Goal: Use online tool/utility: Utilize a website feature to perform a specific function

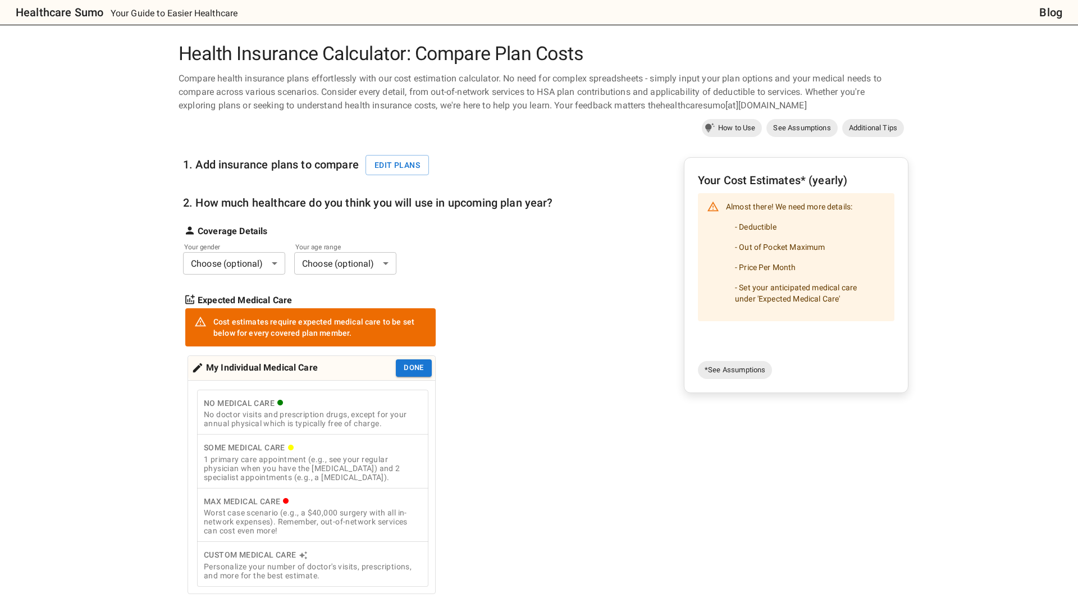
click at [260, 262] on body "Healthcare Sumo Your Guide to Easier Healthcare Blog Health Insurance Calculato…" at bounding box center [539, 522] width 1078 height 1044
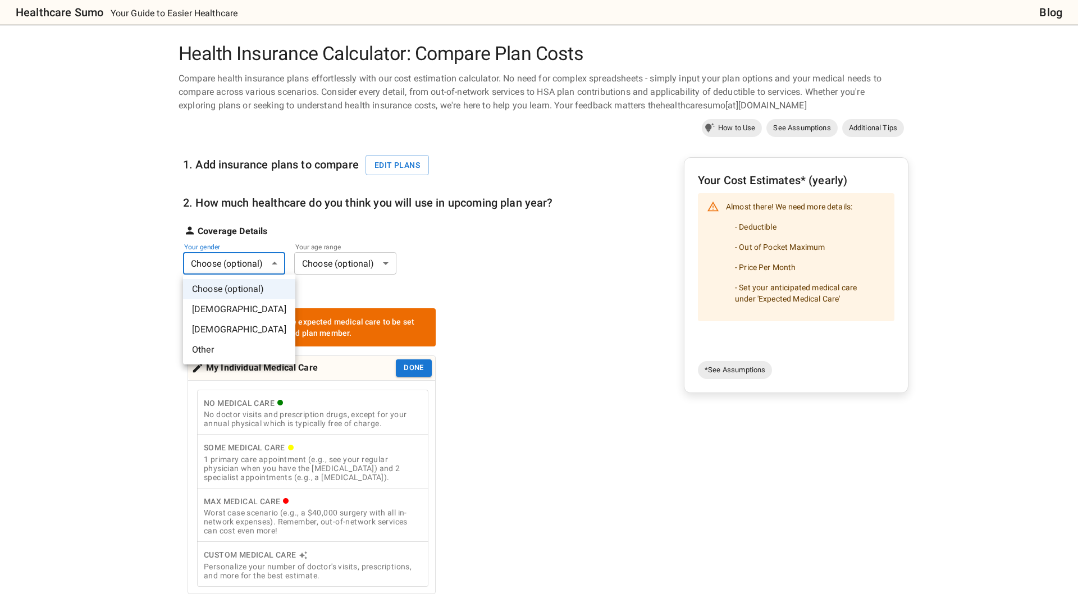
click at [502, 266] on div at bounding box center [539, 299] width 1078 height 598
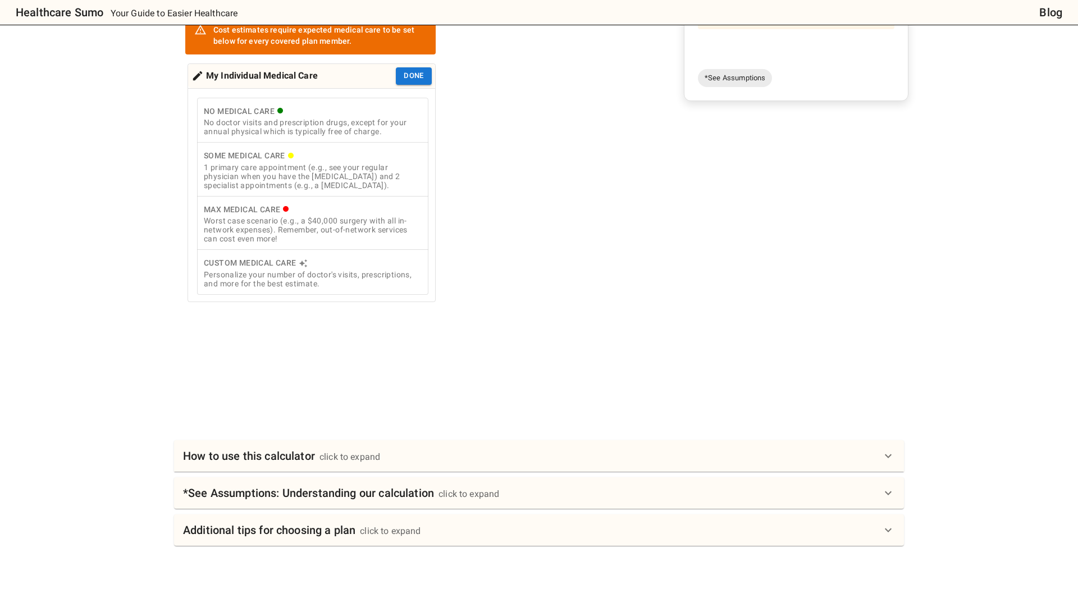
scroll to position [395, 0]
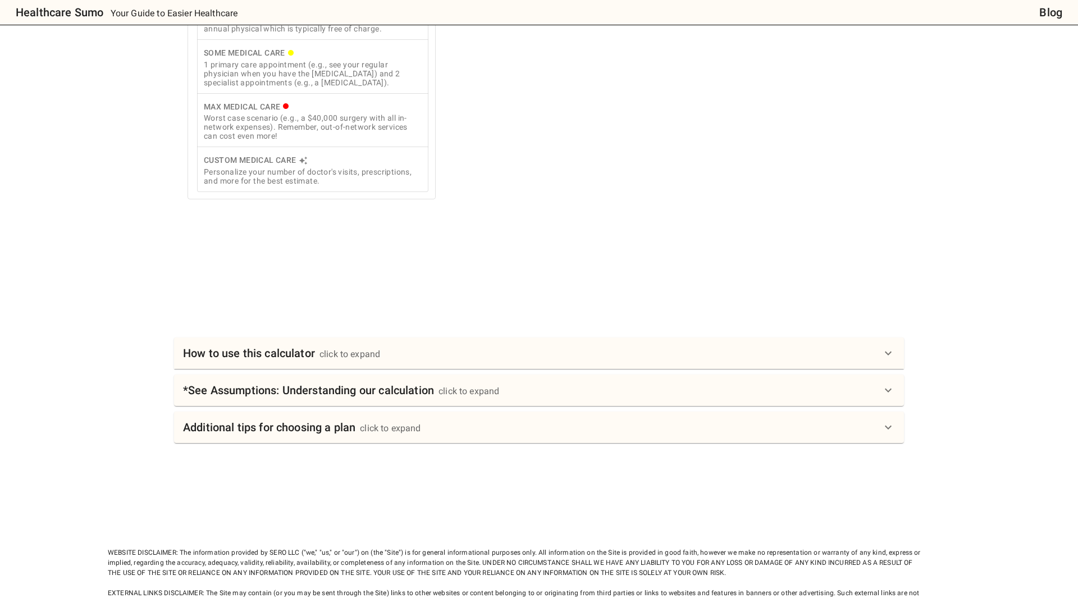
click at [457, 349] on div "How to use this calculator click to expand" at bounding box center [532, 353] width 699 height 18
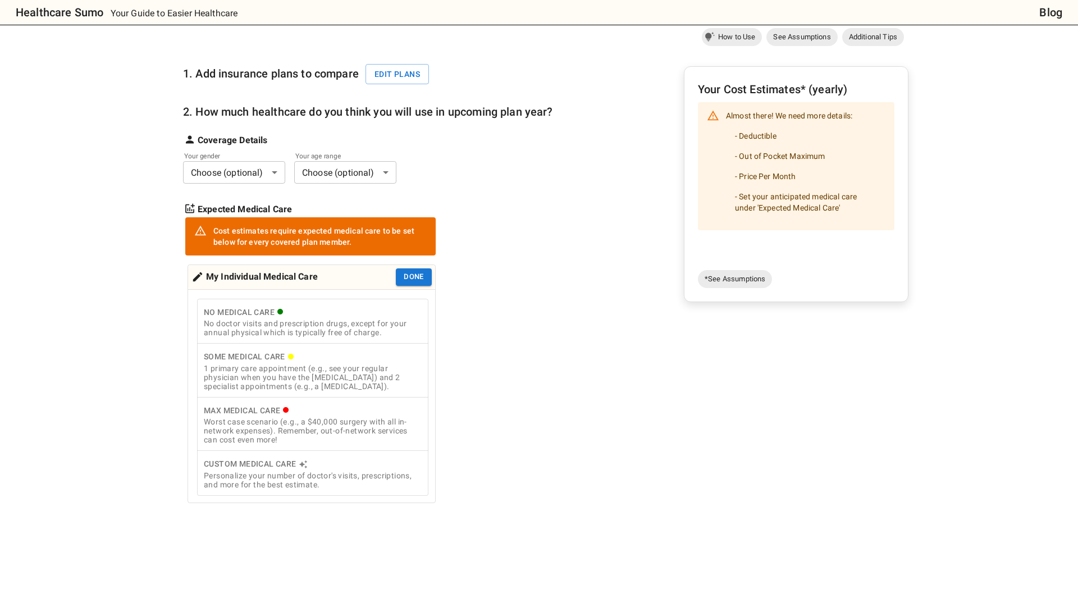
scroll to position [89, 0]
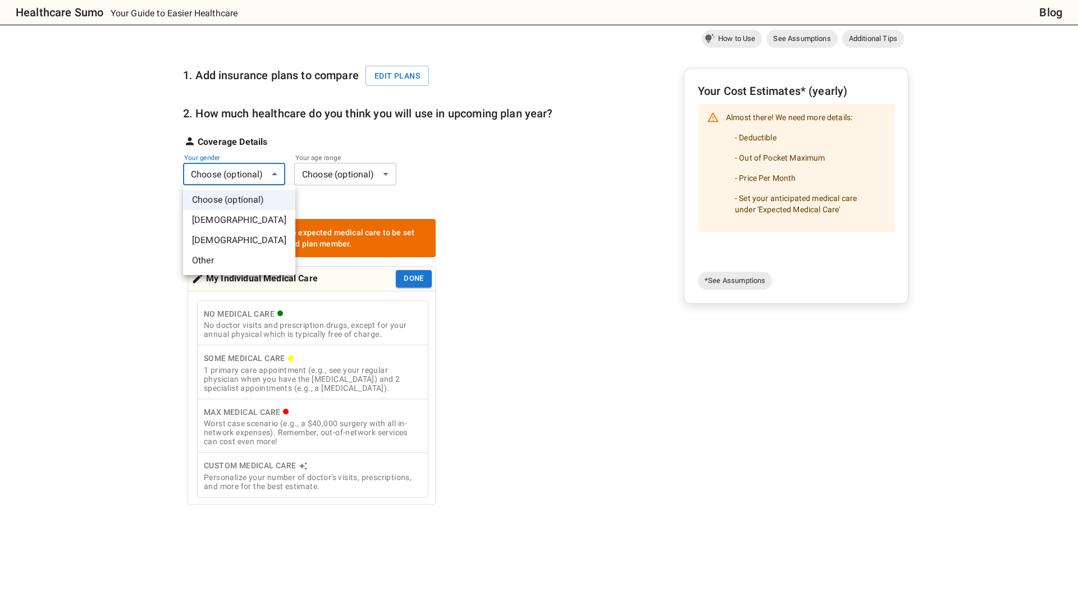
click at [270, 179] on body "Healthcare Sumo Your Guide to Easier Healthcare Blog Health Insurance Calculato…" at bounding box center [539, 529] width 1078 height 1236
click at [256, 213] on li "[DEMOGRAPHIC_DATA]" at bounding box center [239, 220] width 112 height 20
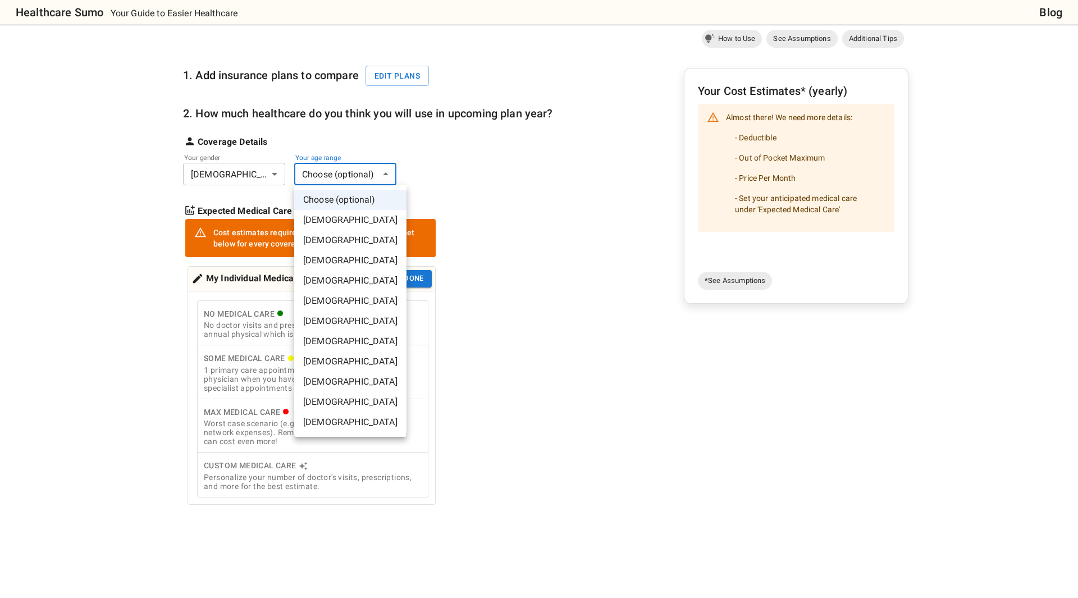
click at [332, 180] on body "Healthcare Sumo Your Guide to Easier Healthcare Blog Health Insurance Calculato…" at bounding box center [539, 529] width 1078 height 1236
click at [341, 256] on li "[DEMOGRAPHIC_DATA]" at bounding box center [350, 261] width 112 height 20
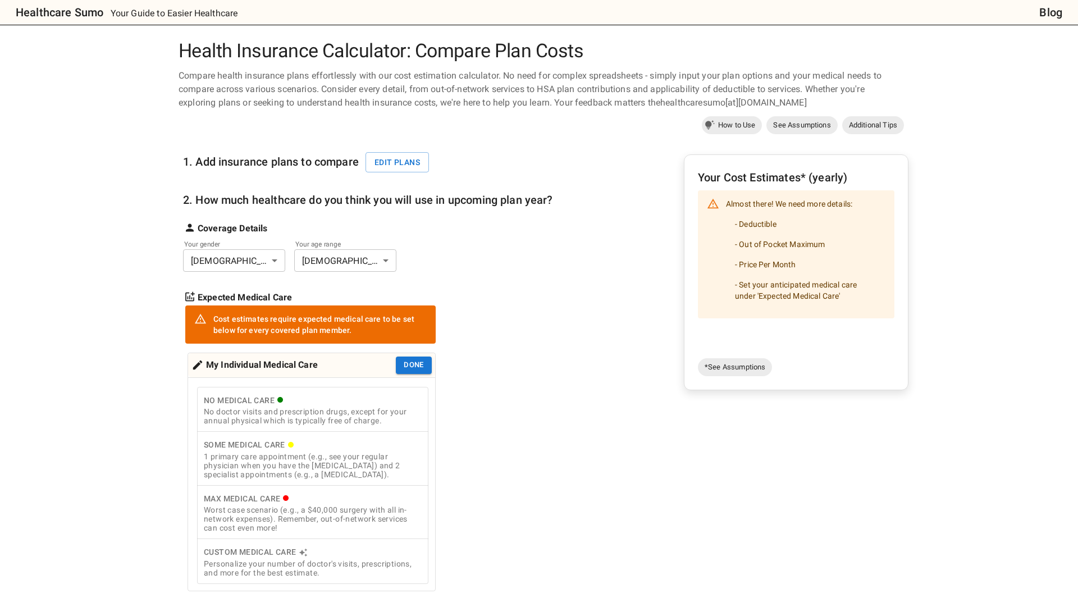
scroll to position [1, 0]
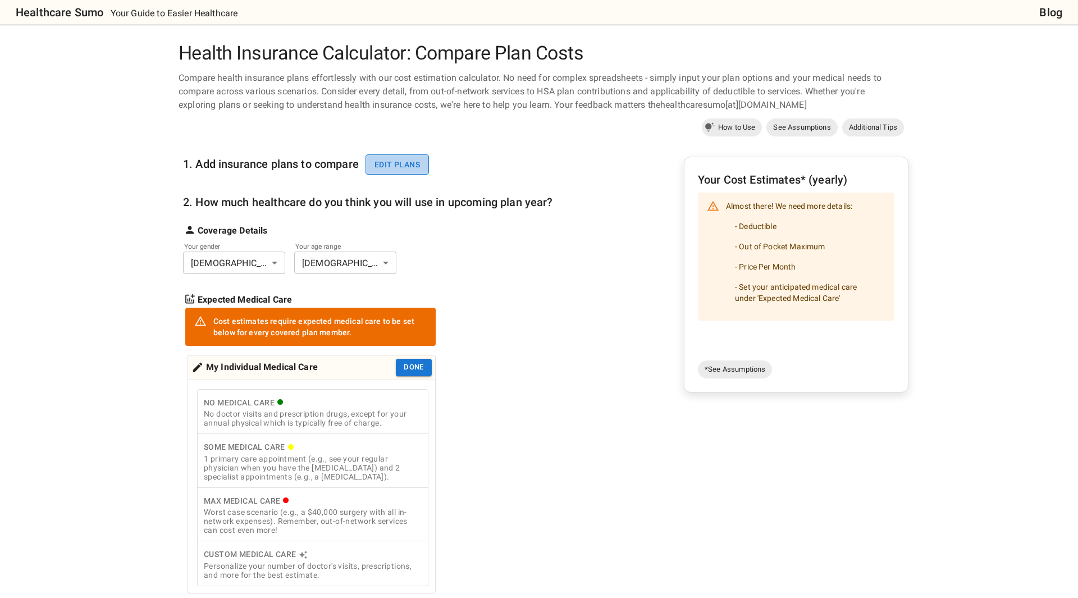
click at [423, 163] on button "Edit plans" at bounding box center [397, 164] width 63 height 21
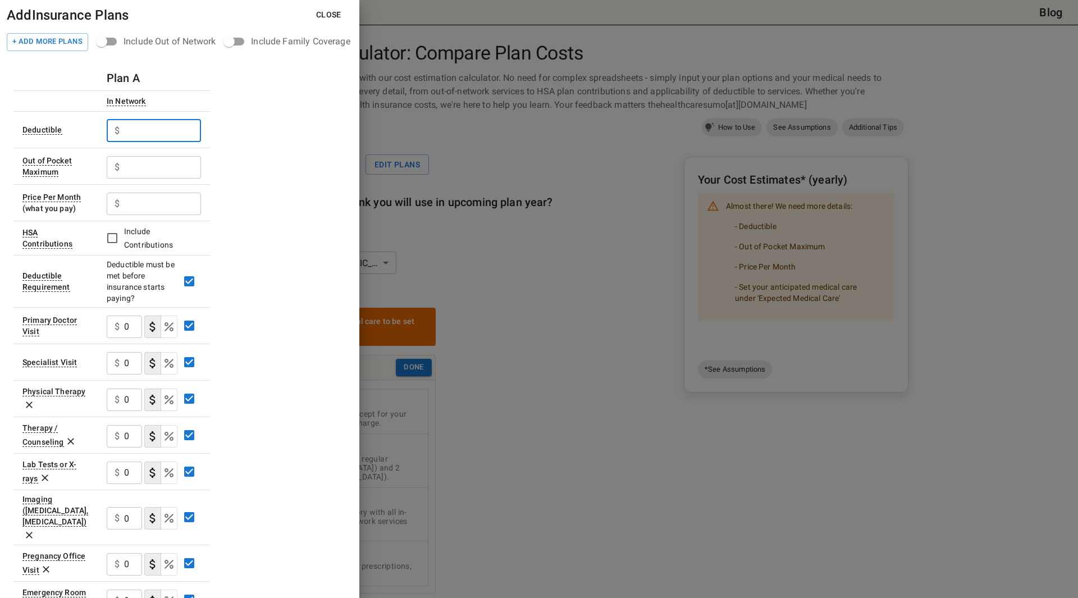
click at [184, 133] on input "text" at bounding box center [162, 131] width 77 height 22
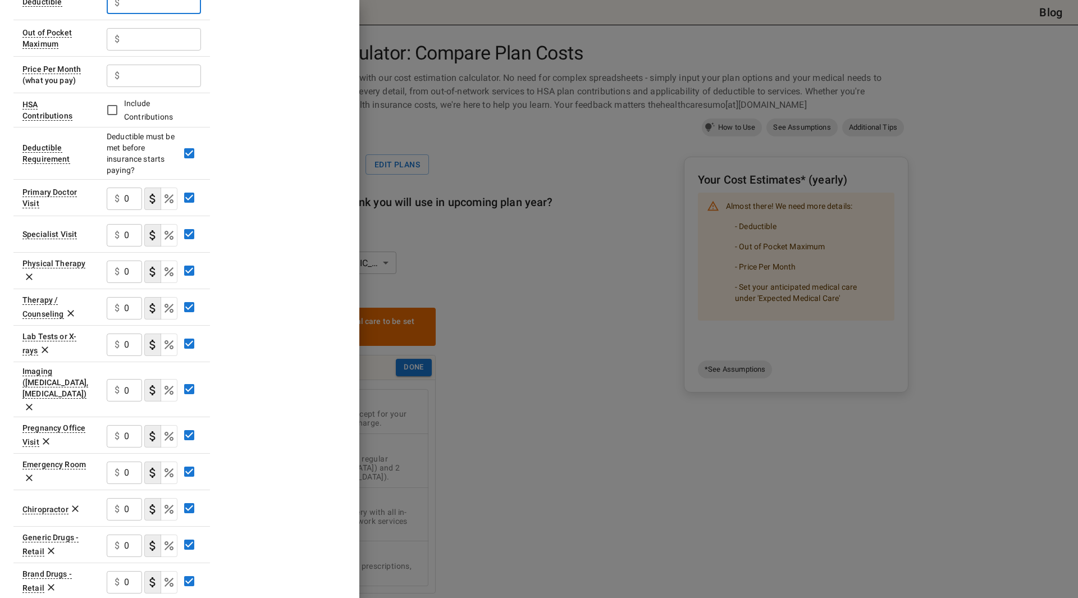
scroll to position [0, 0]
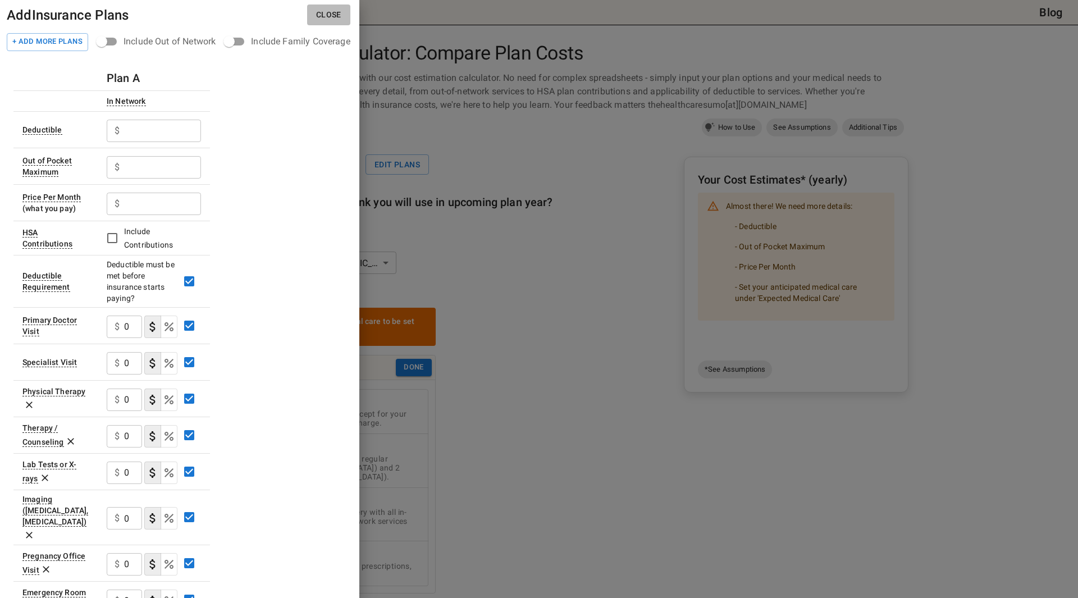
click at [332, 20] on button "Close" at bounding box center [328, 14] width 43 height 21
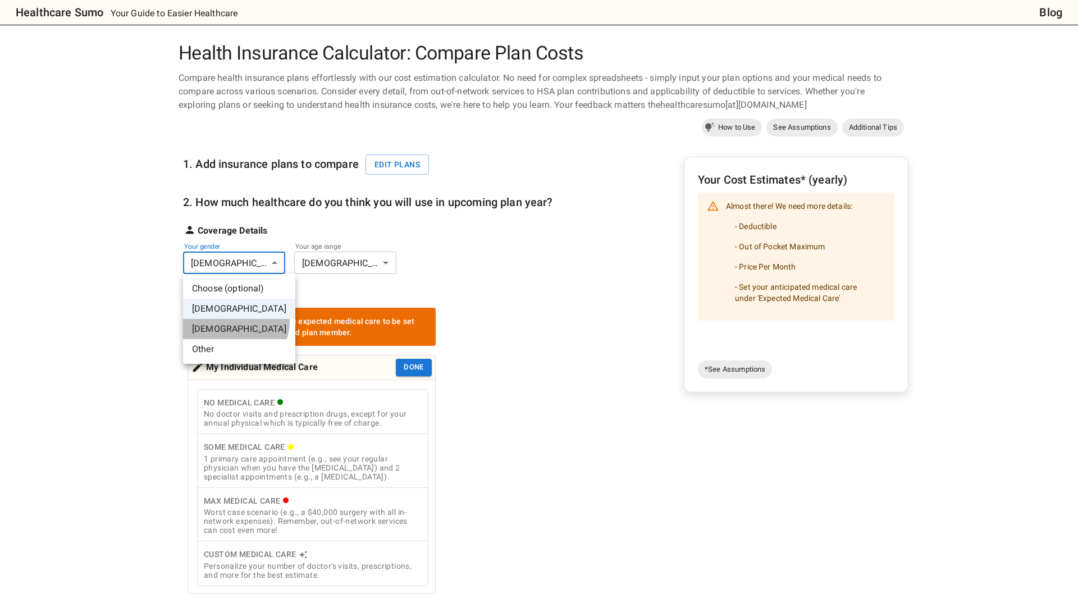
click at [235, 322] on li "[DEMOGRAPHIC_DATA]" at bounding box center [239, 329] width 112 height 20
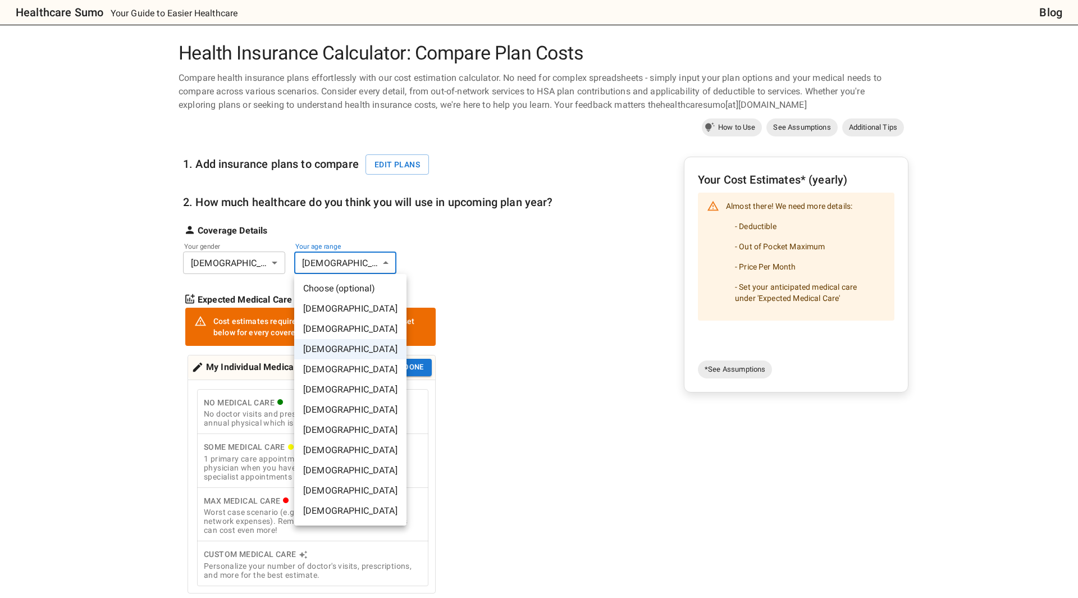
click at [321, 363] on li "[DEMOGRAPHIC_DATA]" at bounding box center [350, 369] width 112 height 20
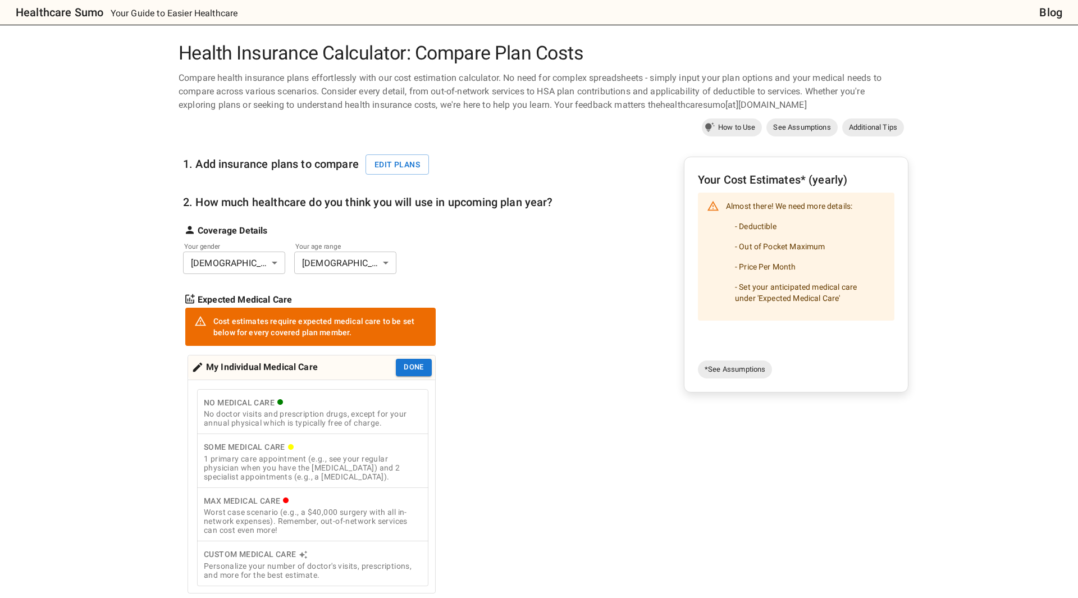
click at [755, 196] on div "Almost there! We need more details: - Deductible - Out of Pocket Maximum - Pric…" at bounding box center [806, 256] width 160 height 121
click at [747, 372] on span "*See Assumptions" at bounding box center [735, 369] width 74 height 11
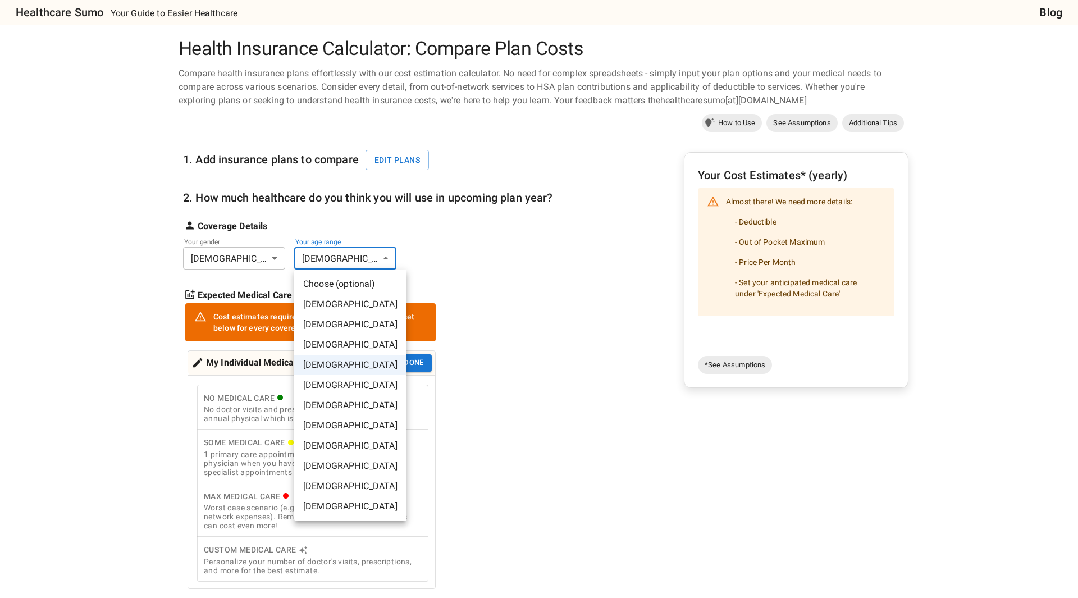
click at [554, 242] on div at bounding box center [539, 299] width 1078 height 598
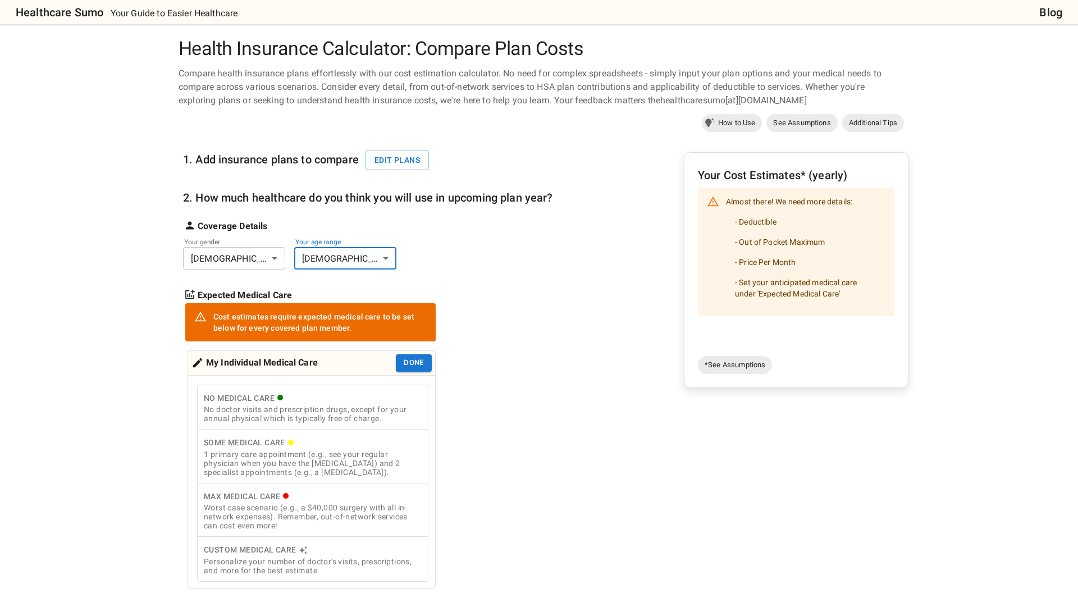
click at [741, 217] on li "- Deductible" at bounding box center [806, 222] width 160 height 20
click at [756, 188] on div "Almost there! We need more details: - Deductible - Out of Pocket Maximum - Pric…" at bounding box center [796, 252] width 197 height 128
click at [759, 177] on h6 "Your Cost Estimates* (yearly)" at bounding box center [796, 175] width 197 height 18
click at [763, 266] on li "- Price Per Month" at bounding box center [806, 262] width 160 height 20
click at [758, 320] on div "Your Cost Estimates* (yearly) Almost there! We need more details: - Deductible …" at bounding box center [796, 258] width 197 height 185
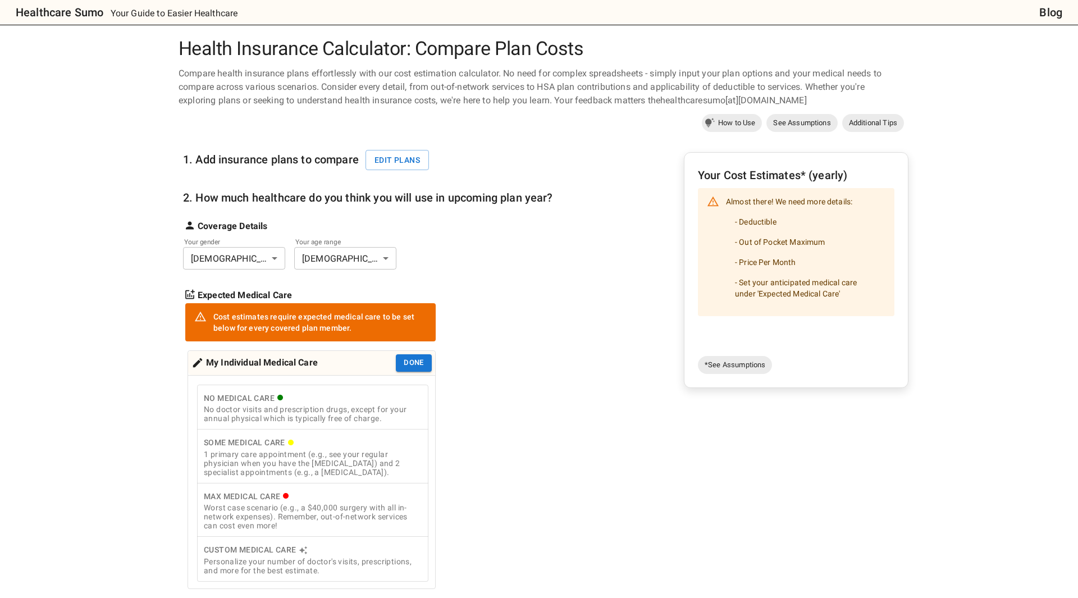
click at [770, 266] on li "- Price Per Month" at bounding box center [806, 262] width 160 height 20
click at [387, 162] on button "Edit plans" at bounding box center [397, 160] width 63 height 21
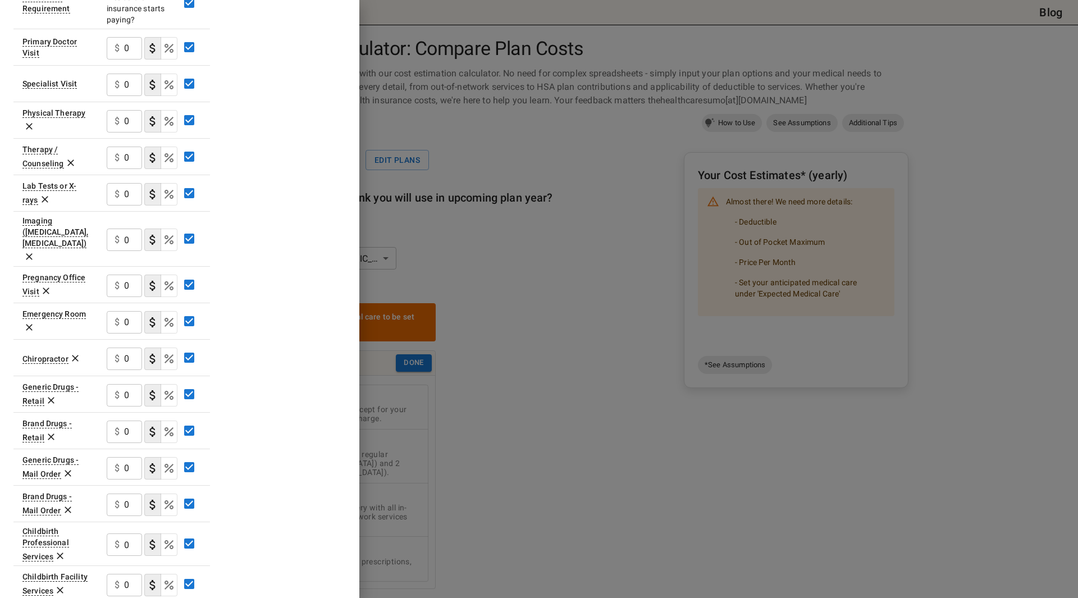
scroll to position [307, 0]
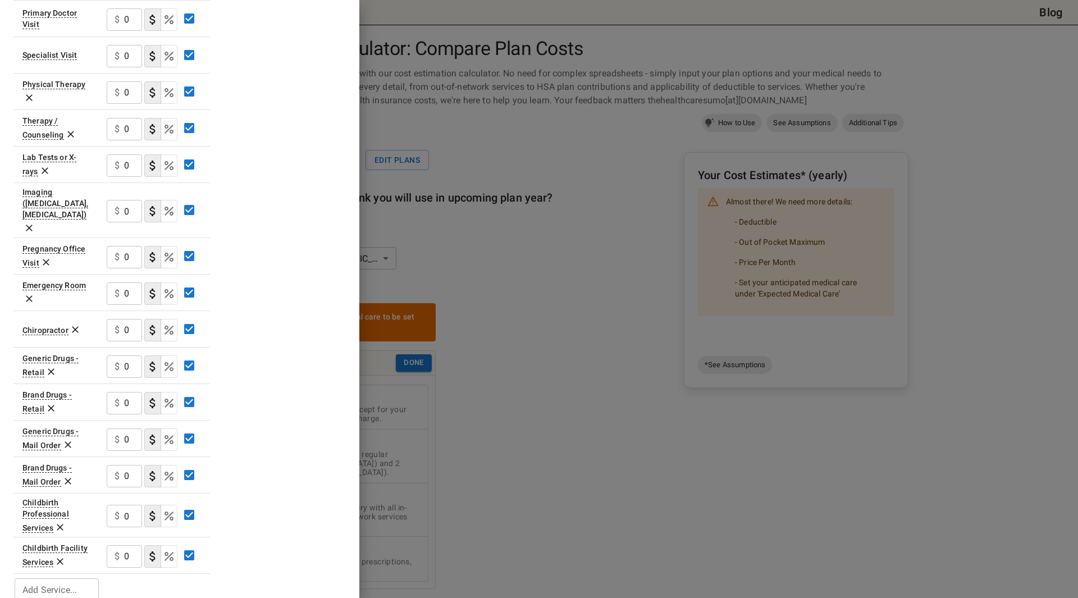
click at [420, 225] on div at bounding box center [539, 299] width 1078 height 598
